Goal: Use online tool/utility: Utilize a website feature to perform a specific function

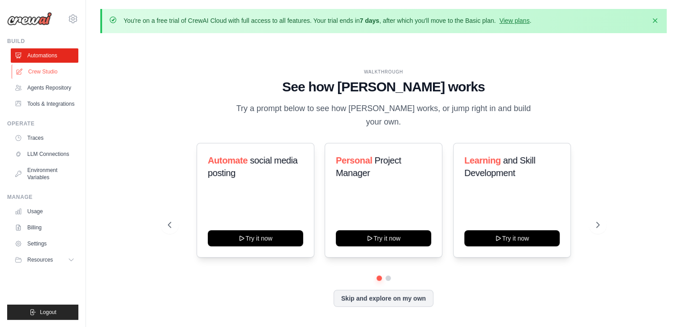
click at [42, 69] on link "Crew Studio" at bounding box center [46, 72] width 68 height 14
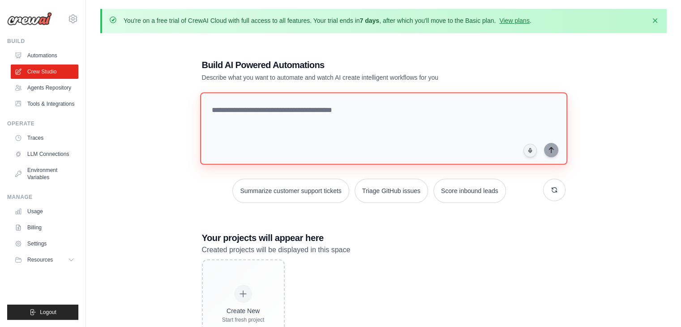
click at [274, 135] on textarea at bounding box center [383, 128] width 367 height 73
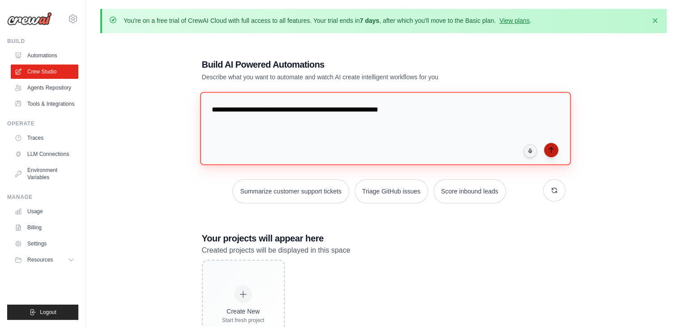
type textarea "**********"
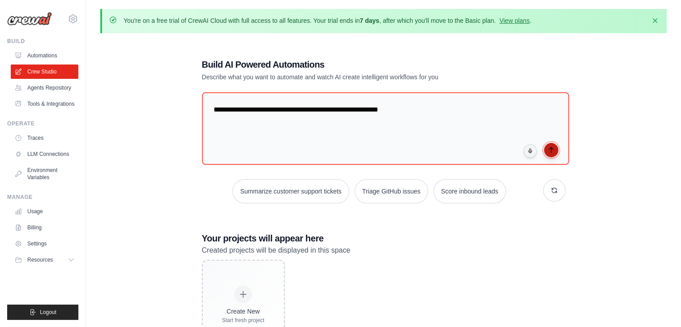
click at [554, 149] on icon "submit" at bounding box center [551, 150] width 7 height 7
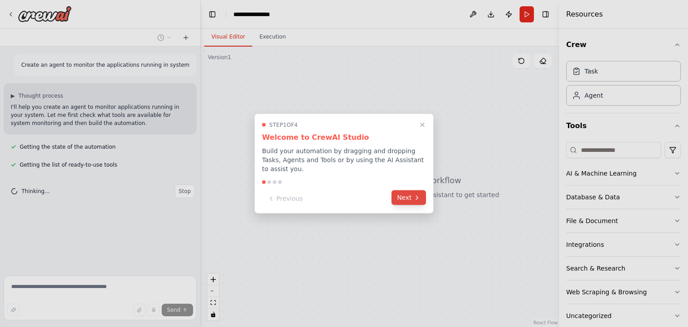
click at [414, 194] on icon at bounding box center [417, 197] width 7 height 7
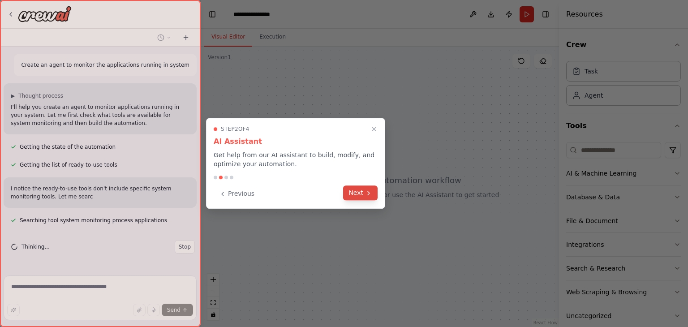
click at [368, 190] on icon at bounding box center [368, 193] width 7 height 7
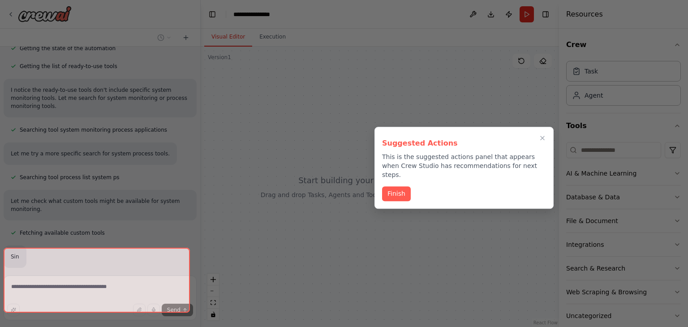
scroll to position [120, 0]
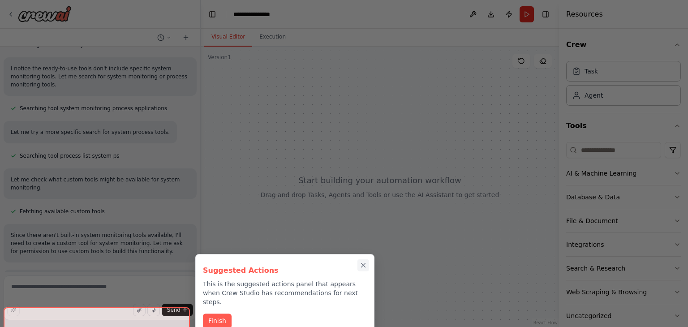
click at [366, 263] on icon "Close walkthrough" at bounding box center [363, 265] width 8 height 8
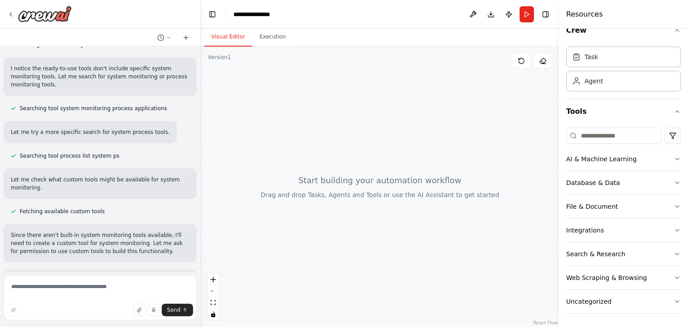
scroll to position [0, 0]
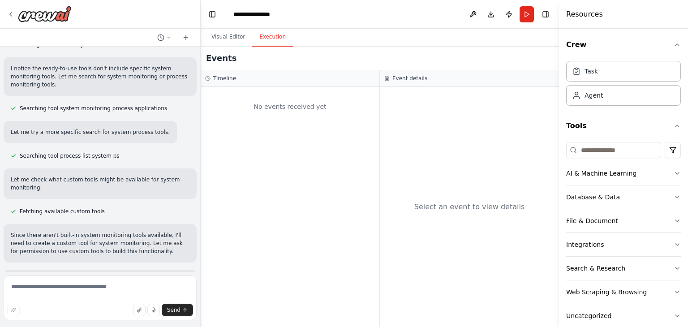
click at [272, 40] on button "Execution" at bounding box center [272, 37] width 41 height 19
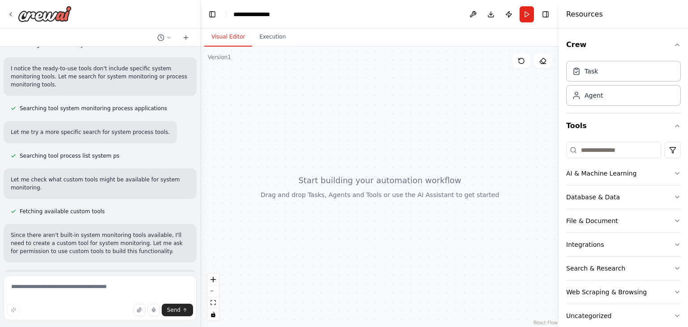
click at [229, 43] on button "Visual Editor" at bounding box center [228, 37] width 48 height 19
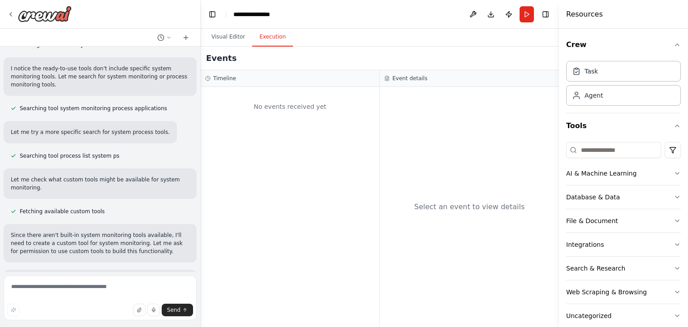
click at [272, 39] on button "Execution" at bounding box center [272, 37] width 41 height 19
